Goal: Information Seeking & Learning: Learn about a topic

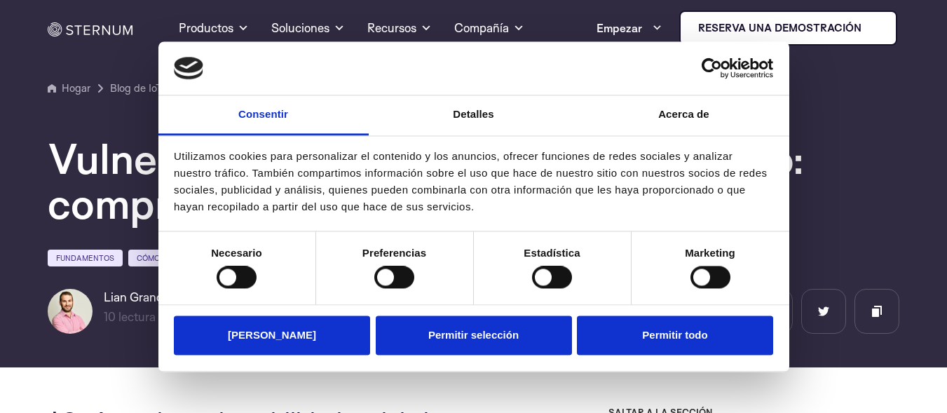
click at [733, 37] on link "Reserva una demostración" at bounding box center [788, 28] width 218 height 35
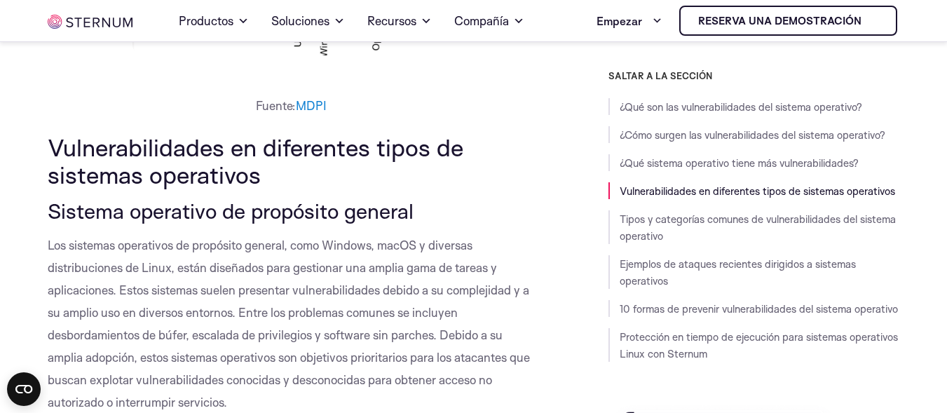
scroll to position [1753, 0]
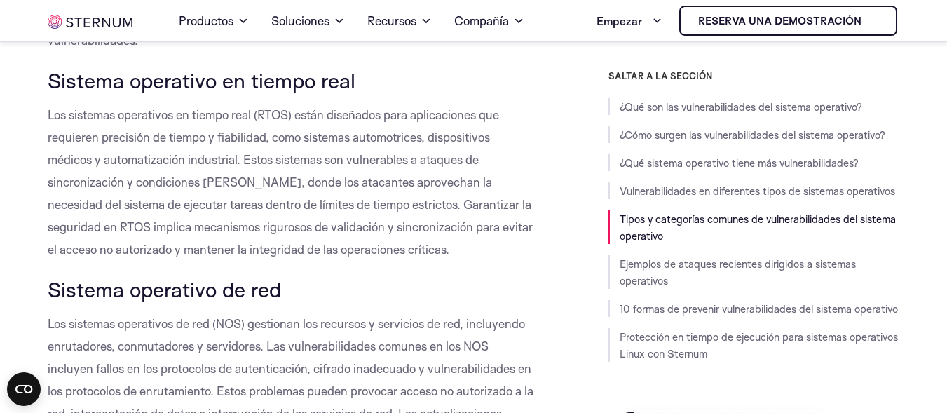
scroll to position [2378, 0]
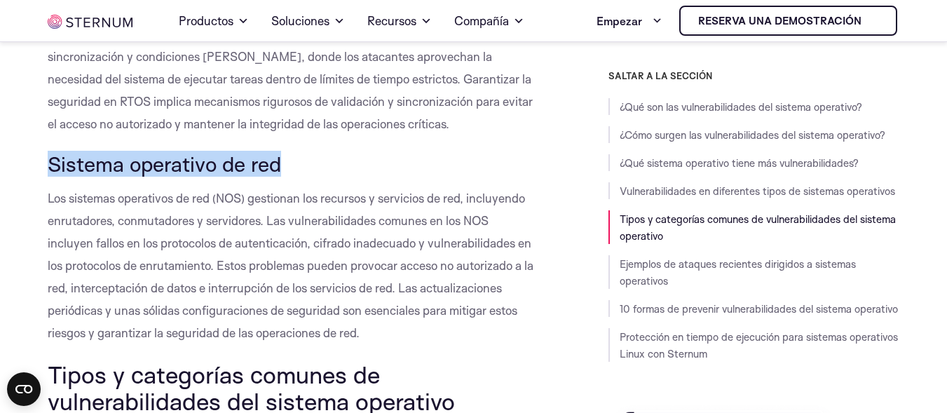
drag, startPoint x: 45, startPoint y: 156, endPoint x: 284, endPoint y: 172, distance: 239.5
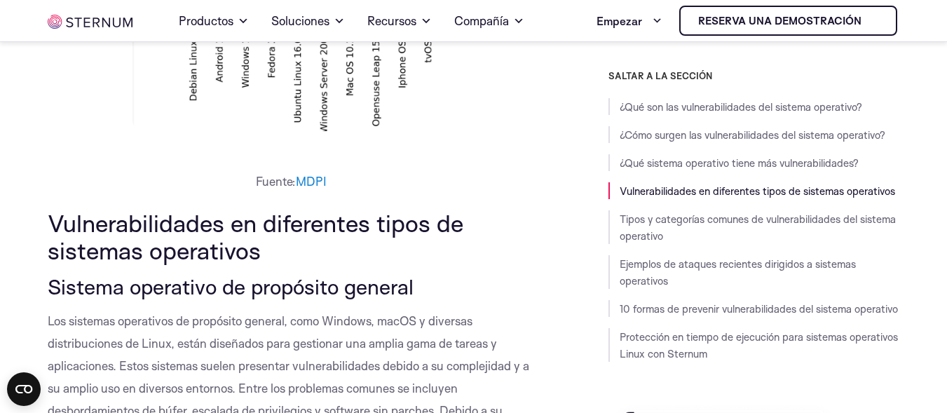
scroll to position [1677, 0]
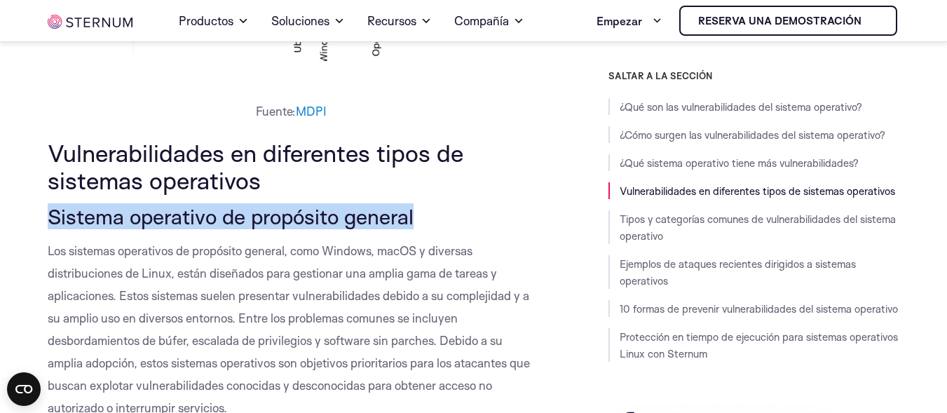
drag, startPoint x: 49, startPoint y: 213, endPoint x: 443, endPoint y: 219, distance: 394.0
click at [443, 219] on h3 "Sistema operativo de propósito general" at bounding box center [292, 217] width 489 height 24
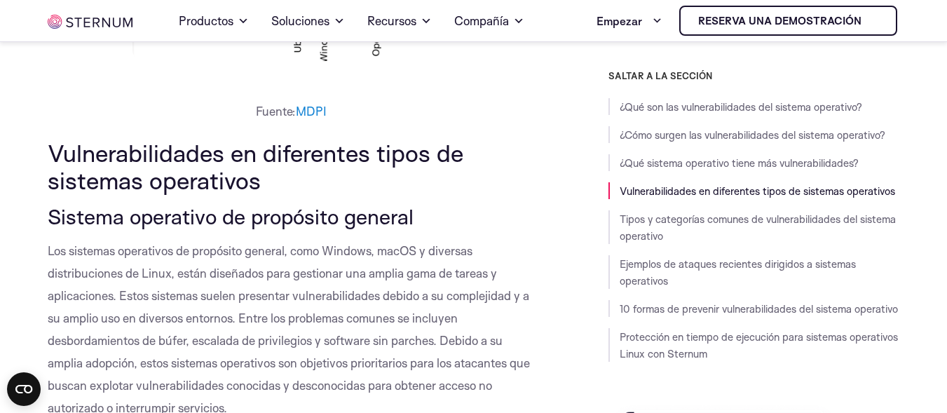
drag, startPoint x: 417, startPoint y: 291, endPoint x: 371, endPoint y: 214, distance: 89.9
click at [371, 214] on font "Sistema operativo de propósito general" at bounding box center [231, 216] width 366 height 26
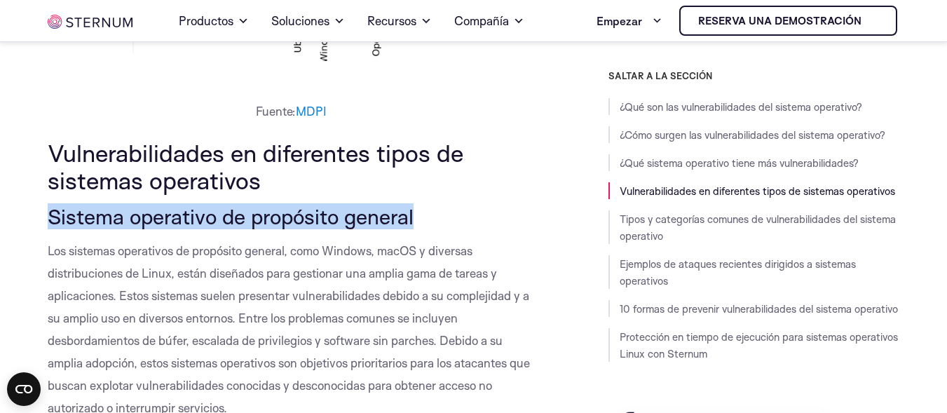
click at [371, 214] on font "Sistema operativo de propósito general" at bounding box center [231, 216] width 366 height 26
drag, startPoint x: 365, startPoint y: 208, endPoint x: 347, endPoint y: 256, distance: 50.8
drag, startPoint x: 347, startPoint y: 256, endPoint x: 335, endPoint y: 217, distance: 40.4
copy div "Sistema operativo de propósito general"
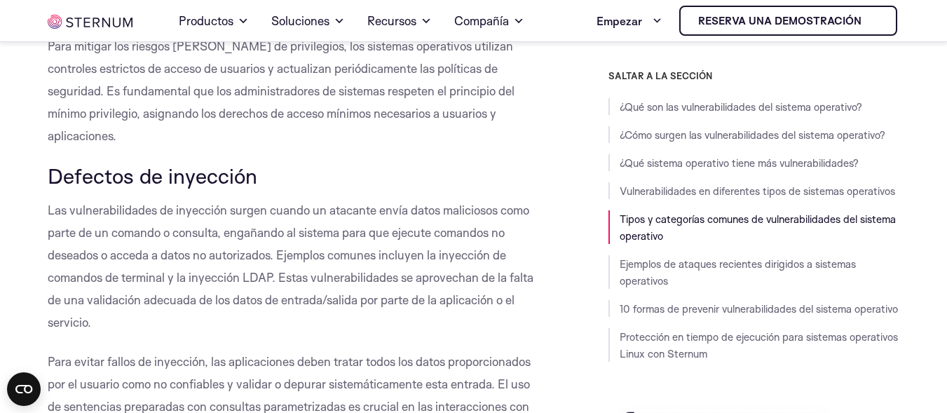
scroll to position [3219, 0]
